Goal: Navigation & Orientation: Go to known website

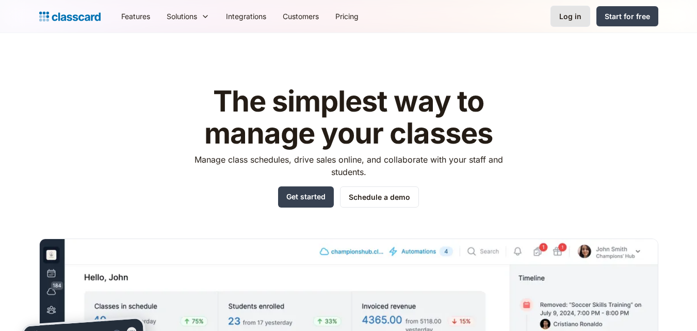
click at [568, 14] on div "Log in" at bounding box center [570, 16] width 22 height 11
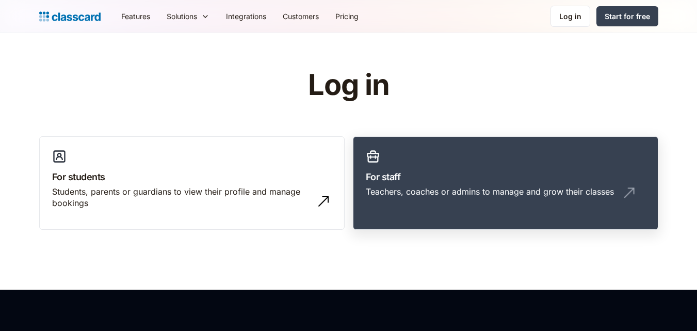
click at [452, 175] on h3 "For staff" at bounding box center [506, 177] width 280 height 14
